Goal: Transaction & Acquisition: Purchase product/service

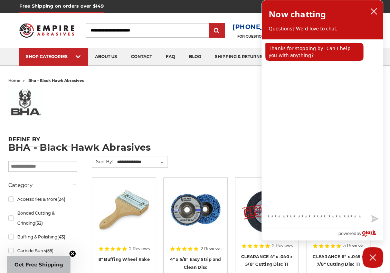
click at [371, 13] on icon "close chatbox" at bounding box center [373, 11] width 7 height 7
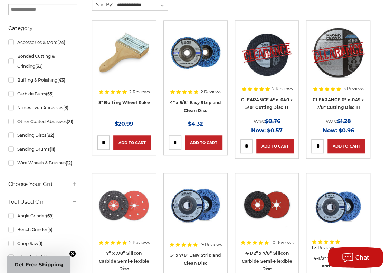
scroll to position [173, 0]
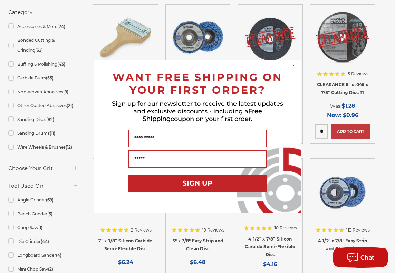
click at [298, 65] on circle "Close dialog" at bounding box center [295, 67] width 7 height 7
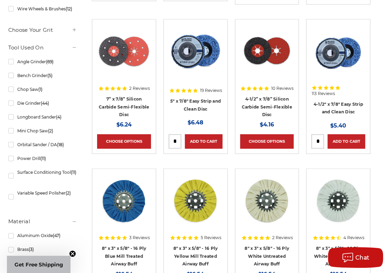
scroll to position [138, 0]
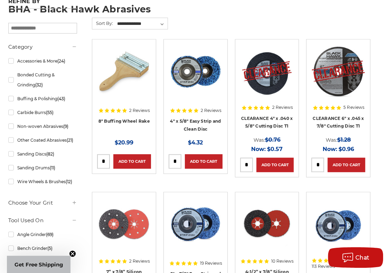
drag, startPoint x: 297, startPoint y: 96, endPoint x: 289, endPoint y: 88, distance: 11.5
drag, startPoint x: 289, startPoint y: 88, endPoint x: 291, endPoint y: 40, distance: 48.4
click at [291, 40] on article "2 Reviews CLEARANCE 4" x .040 x 5/8" Cutting Disc T1 MSRP: Was: $0.76 Now: $0.5…" at bounding box center [267, 108] width 64 height 138
click at [317, 166] on input "tel" at bounding box center [318, 165] width 12 height 14
click at [319, 165] on input "tel" at bounding box center [318, 165] width 12 height 14
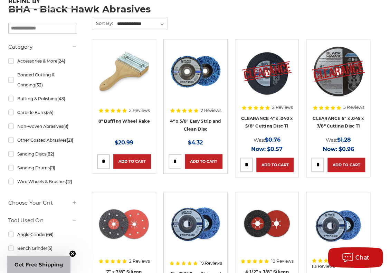
click at [319, 165] on input "tel" at bounding box center [318, 165] width 12 height 14
drag, startPoint x: 317, startPoint y: 166, endPoint x: 314, endPoint y: 165, distance: 3.5
click at [314, 165] on input "tel" at bounding box center [318, 165] width 12 height 14
drag, startPoint x: 314, startPoint y: 165, endPoint x: 319, endPoint y: 163, distance: 5.0
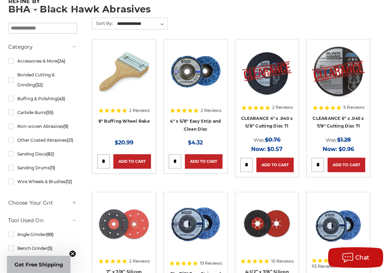
click at [319, 163] on input "tel" at bounding box center [318, 165] width 12 height 14
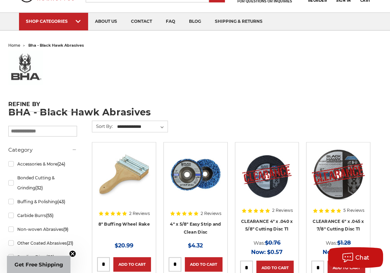
scroll to position [35, 0]
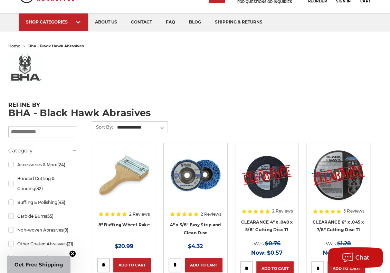
click at [340, 166] on img at bounding box center [338, 175] width 54 height 54
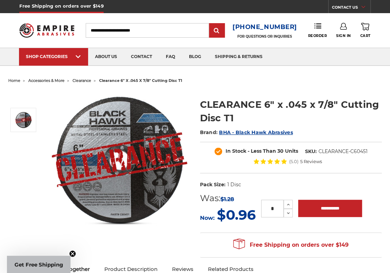
click at [276, 208] on input "*" at bounding box center [272, 209] width 22 height 18
type input "*"
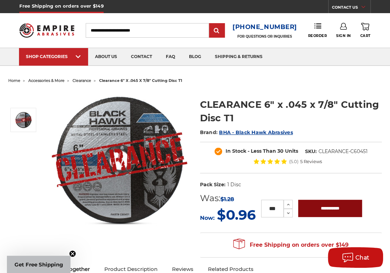
type input "***"
click at [349, 212] on input "**********" at bounding box center [330, 208] width 64 height 17
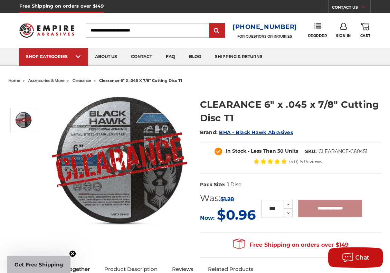
type input "**********"
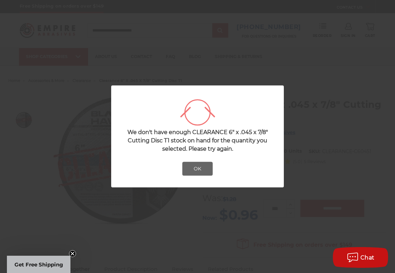
click at [203, 167] on button "OK" at bounding box center [197, 169] width 30 height 14
